Goal: Task Accomplishment & Management: Manage account settings

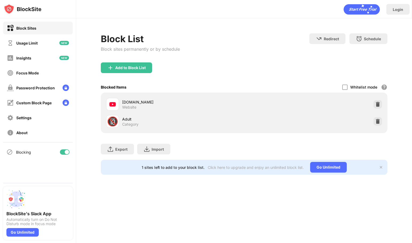
click at [376, 103] on img at bounding box center [377, 104] width 5 height 5
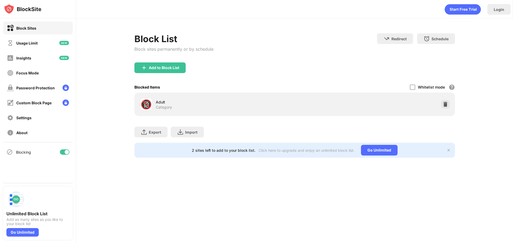
click at [157, 101] on div "Adult" at bounding box center [225, 102] width 139 height 6
click at [445, 104] on img at bounding box center [445, 104] width 5 height 5
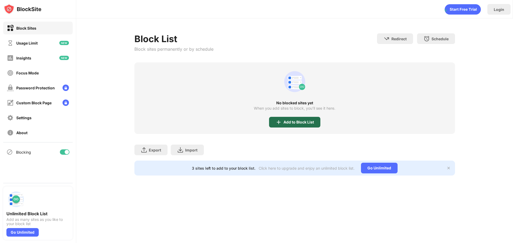
click at [292, 119] on div "Add to Block List" at bounding box center [294, 122] width 51 height 11
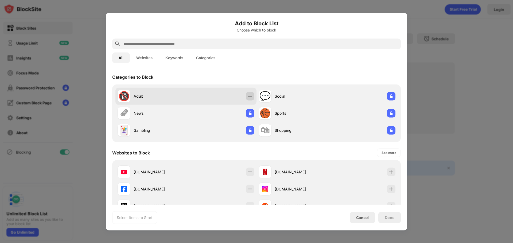
click at [247, 96] on img at bounding box center [249, 96] width 5 height 5
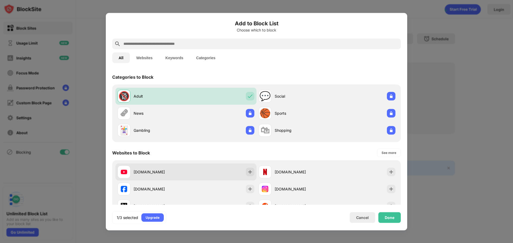
scroll to position [27, 0]
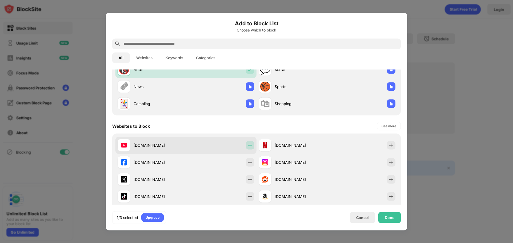
click at [250, 145] on img at bounding box center [249, 145] width 5 height 5
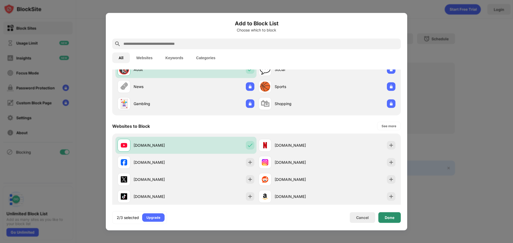
click at [388, 218] on div "Done" at bounding box center [390, 218] width 10 height 4
